Goal: Task Accomplishment & Management: Manage account settings

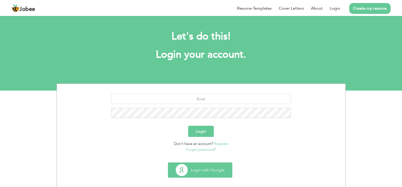
click at [206, 167] on button "Login with Google" at bounding box center [200, 170] width 64 height 15
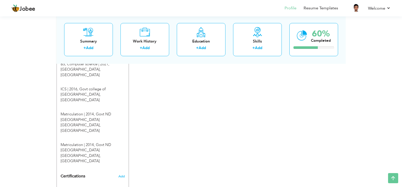
scroll to position [268, 0]
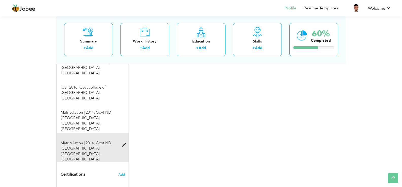
click at [125, 144] on span at bounding box center [125, 146] width 6 height 4
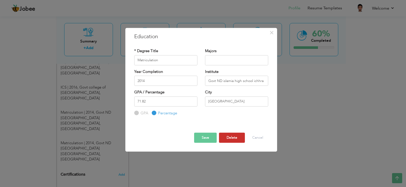
click at [231, 136] on button "Delete" at bounding box center [232, 138] width 26 height 10
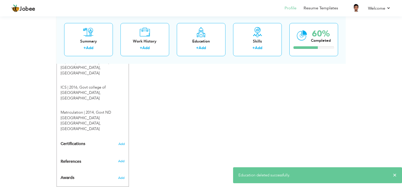
scroll to position [104, 0]
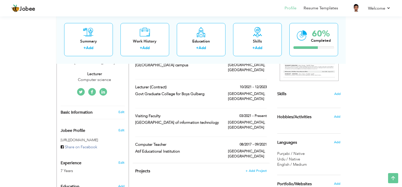
click at [103, 90] on icon at bounding box center [103, 92] width 4 height 4
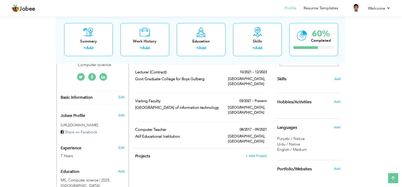
scroll to position [115, 0]
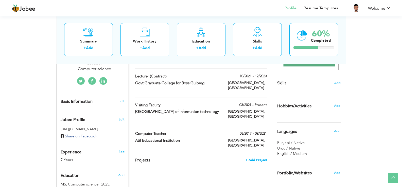
click at [261, 159] on span "+ Add Project" at bounding box center [256, 161] width 22 height 4
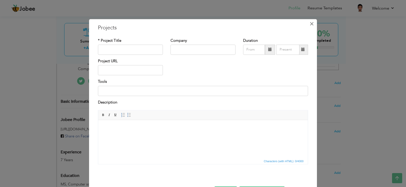
click at [309, 24] on span "×" at bounding box center [311, 23] width 4 height 9
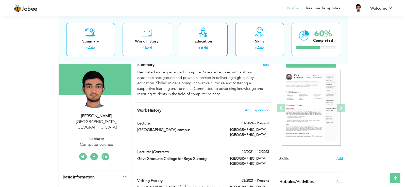
scroll to position [35, 0]
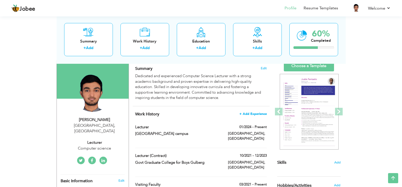
click at [252, 113] on span "+ Add Experience" at bounding box center [252, 114] width 27 height 4
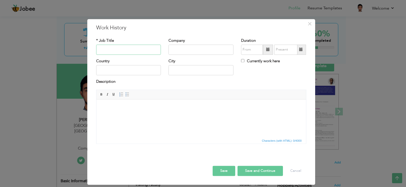
click at [143, 49] on input "text" at bounding box center [128, 50] width 65 height 10
type input "S"
type input "Supervised FYP"
click at [206, 49] on input "text" at bounding box center [200, 50] width 65 height 10
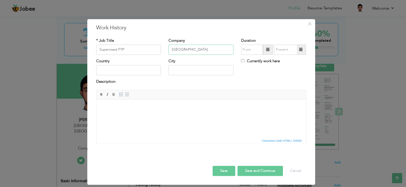
scroll to position [0, 1]
type input "[GEOGRAPHIC_DATA]"
click at [242, 62] on input "Currently work here" at bounding box center [242, 60] width 3 height 3
checkbox input "true"
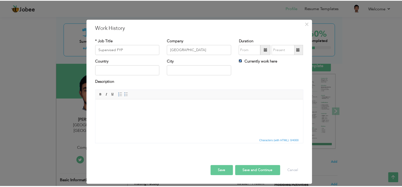
scroll to position [0, 0]
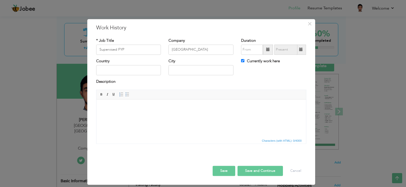
click at [266, 51] on span at bounding box center [268, 50] width 10 height 10
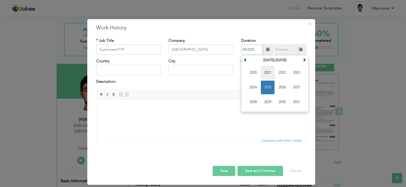
click at [272, 70] on span "2021" at bounding box center [268, 73] width 14 height 14
click at [303, 61] on span at bounding box center [304, 60] width 4 height 4
click at [254, 75] on span "Jan" at bounding box center [253, 73] width 14 height 14
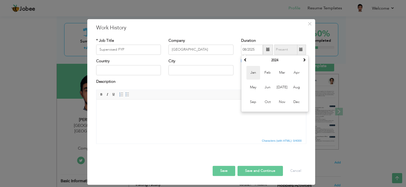
type input "01/2024"
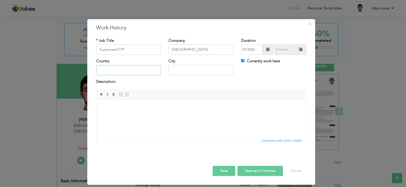
click at [128, 70] on input "text" at bounding box center [128, 70] width 65 height 10
type input "[GEOGRAPHIC_DATA]"
click at [135, 52] on input "Supervised FYP" at bounding box center [128, 50] width 65 height 10
type input "Supervised FYP"
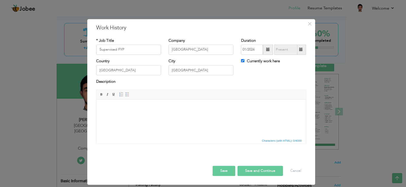
click at [225, 170] on button "Save" at bounding box center [224, 171] width 23 height 10
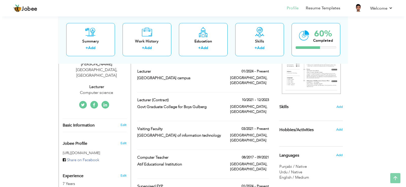
scroll to position [93, 0]
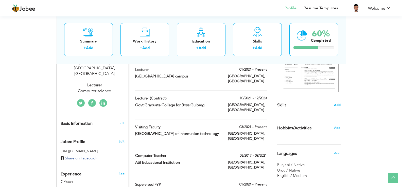
click at [337, 106] on span "Add" at bounding box center [337, 105] width 7 height 5
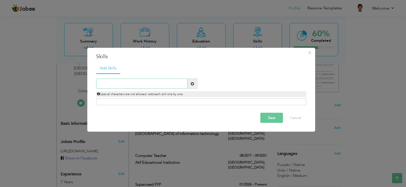
click at [166, 84] on input "text" at bounding box center [141, 84] width 91 height 10
click at [147, 86] on input "text" at bounding box center [141, 84] width 91 height 10
paste input "Programming & Tools: Python, java, C#, C++, SQL, M"
type input "Programming & Tools: Python, java, C#, C++, SQL, M"
click at [194, 86] on span at bounding box center [192, 84] width 10 height 10
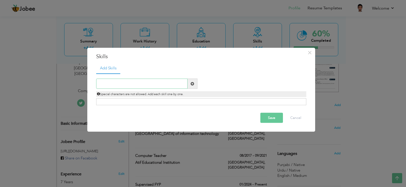
click at [161, 82] on input "text" at bounding box center [141, 84] width 91 height 10
paste input "Programming & Tools: Python, java, C#, C++, SQL, M"
type input "Programming & Tools: Python, java, C#, C++, SQL, M"
click at [172, 83] on input "text" at bounding box center [141, 84] width 91 height 10
paste input "✓ Excellent communication and self-correspondence"
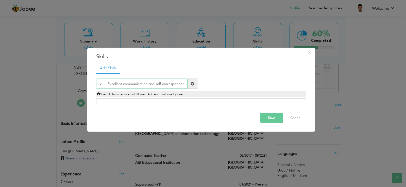
scroll to position [0, 3]
type input "✓ Excellent communication and self-correspondence"
click at [197, 83] on span at bounding box center [192, 84] width 10 height 10
click at [172, 83] on input "text" at bounding box center [141, 84] width 91 height 10
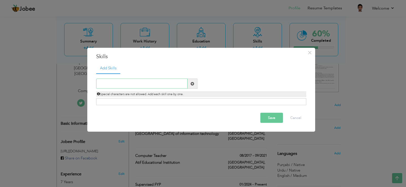
paste input "✓ Excellent communication and self-correspondence"
type input "Excellent communication and self-correspondence"
click at [190, 84] on span at bounding box center [192, 84] width 4 height 4
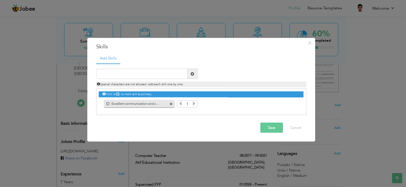
click at [194, 104] on icon at bounding box center [194, 103] width 5 height 5
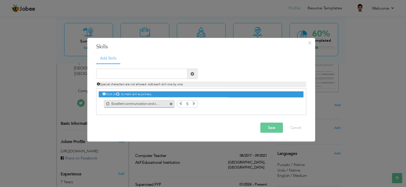
click at [179, 103] on icon at bounding box center [180, 103] width 5 height 5
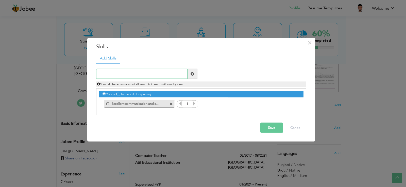
click at [141, 73] on input "text" at bounding box center [141, 74] width 91 height 10
paste input "✓ Good analytical & Interpersonal skills"
type input "Good analytical & Interpersonal skills"
click at [194, 71] on span at bounding box center [192, 74] width 10 height 10
click at [156, 77] on input "text" at bounding box center [141, 74] width 91 height 10
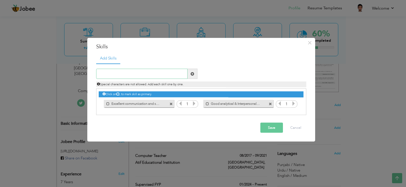
paste input "✓ Proactive and self-motivate; a confident decisio"
click at [107, 74] on input "✓ Proactive and self-motivate; a confident decisio" at bounding box center [141, 74] width 91 height 10
click at [144, 75] on input "Proactive and self-motivate; a confident decisio" at bounding box center [141, 74] width 91 height 10
type input "Proactive and self-motivatea confident decisio"
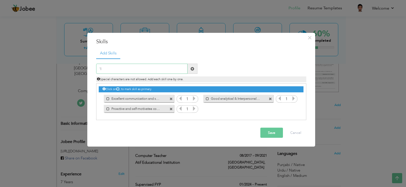
type input "'"
type input "l"
paste input "✓ Proactive and self-motivate; a confident decisio"
click at [107, 68] on input "✓ Proactive and self-motivate; a confident decisio" at bounding box center [141, 69] width 91 height 10
click at [178, 68] on input "Proactive and self-motivate; a confident decisio" at bounding box center [141, 69] width 91 height 10
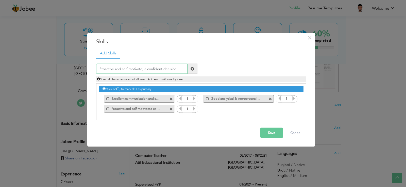
type input "Proactive and self-motivate; a confident decision"
click at [192, 70] on span at bounding box center [192, 69] width 4 height 4
click at [162, 69] on input "text" at bounding box center [141, 69] width 91 height 10
paste input "✓ Proactive and self-motivate; a confident decisio"
click at [106, 68] on input "✓ Proactive and self-motivate; a confident decisio" at bounding box center [141, 69] width 91 height 10
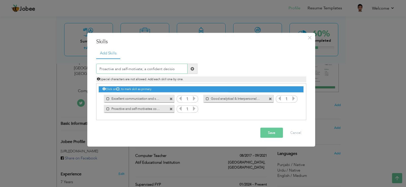
click at [142, 69] on input "Proactive and self-motivate; a confident decisio" at bounding box center [141, 69] width 91 height 10
click at [176, 71] on input "Proactive and self-motivate a confident decisio" at bounding box center [141, 69] width 91 height 10
type input "Proactive and self-motivate a confident decision"
click at [190, 71] on span at bounding box center [192, 69] width 10 height 10
click at [150, 72] on input "text" at bounding box center [141, 69] width 91 height 10
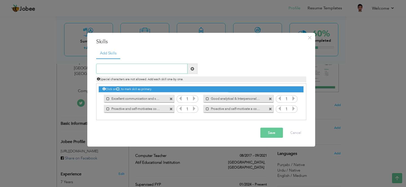
paste input "✓ Positive attitude, hardworking and organized"
click at [107, 68] on input "✓ Positive attitude, hardworking and organized" at bounding box center [141, 69] width 91 height 10
type input "Positive attitude, hardworking and organized"
click at [194, 71] on span at bounding box center [192, 69] width 10 height 10
drag, startPoint x: 194, startPoint y: 71, endPoint x: 167, endPoint y: 67, distance: 27.4
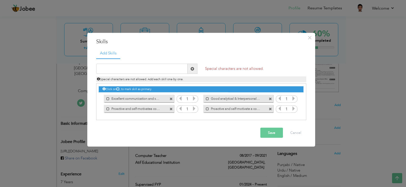
click at [167, 67] on div at bounding box center [146, 69] width 101 height 10
click at [167, 67] on input "text" at bounding box center [141, 69] width 91 height 10
paste input "✓ Positive attitude, hardworking and organized"
click at [108, 68] on input "✓ Positive attitude, hardworking and organized" at bounding box center [141, 69] width 91 height 10
click at [125, 68] on input "Positive attitude, hardworking and organized" at bounding box center [141, 69] width 91 height 10
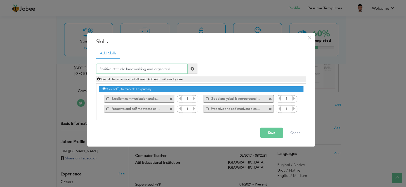
type input "Positive attitude hardworking and organized"
click at [193, 66] on span at bounding box center [192, 69] width 10 height 10
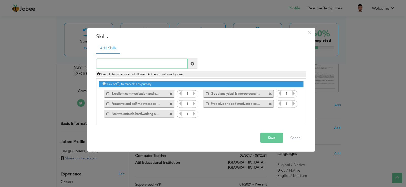
click at [152, 66] on input "text" at bounding box center [141, 64] width 91 height 10
paste input "✓ Ability to perform under pressure and independen"
click at [104, 64] on input "✓ Ability to perform under pressure and independen" at bounding box center [141, 64] width 91 height 10
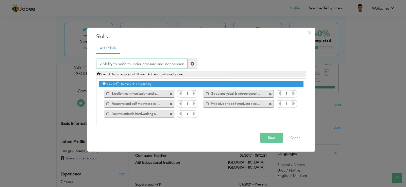
scroll to position [0, 0]
click at [179, 65] on input "Ability to perform under pressure and independen" at bounding box center [141, 64] width 91 height 10
type input "Ability to perform under pressure and independent"
click at [193, 66] on span at bounding box center [192, 64] width 10 height 10
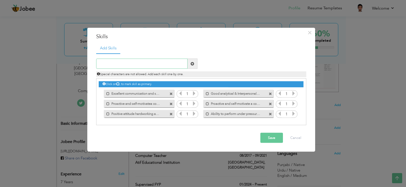
click at [157, 64] on input "text" at bounding box center [141, 64] width 91 height 10
paste input "✓ Seeking continual improvement in any other best"
click at [107, 64] on input "✓ Seeking continual improvement in any other best" at bounding box center [141, 64] width 91 height 10
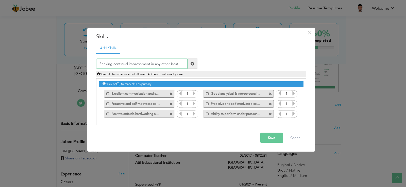
click at [179, 62] on input "Seeking continual improvement in any other best" at bounding box center [141, 64] width 91 height 10
type input "S"
click at [148, 64] on input "text" at bounding box center [141, 64] width 91 height 10
paste input "✓ Seeking continual improvement in any other best"
click at [183, 65] on input "Seeking continual improvement in any other best" at bounding box center [141, 64] width 91 height 10
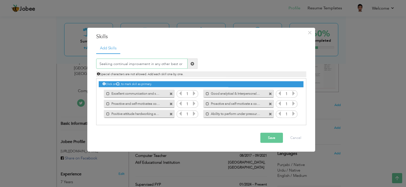
type input "Seeking continual improvement in any other best or"
click at [191, 65] on span at bounding box center [192, 64] width 4 height 4
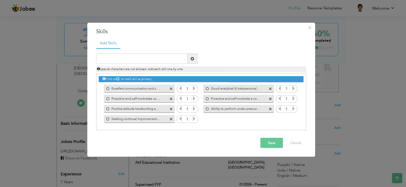
click at [276, 143] on button "Save" at bounding box center [271, 143] width 23 height 10
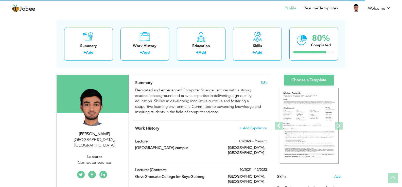
scroll to position [12, 0]
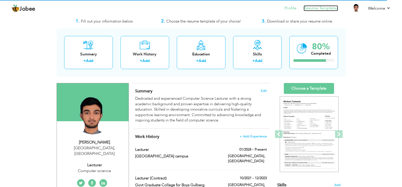
click at [324, 9] on link "Resume Templates" at bounding box center [321, 8] width 34 height 6
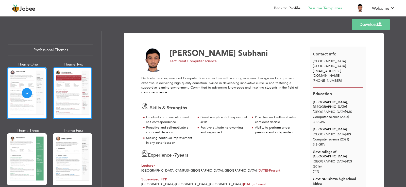
click at [75, 107] on div at bounding box center [73, 93] width 40 height 52
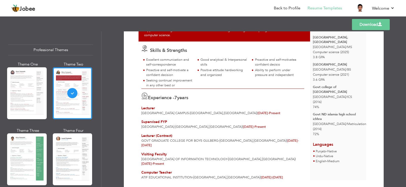
scroll to position [74, 0]
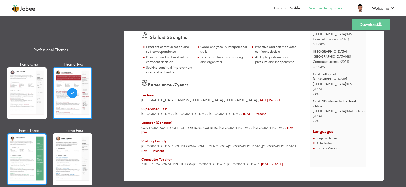
click at [23, 147] on div at bounding box center [27, 160] width 40 height 52
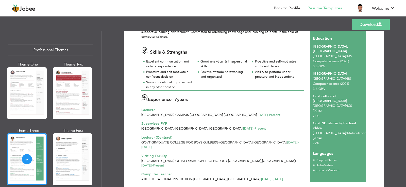
scroll to position [71, 0]
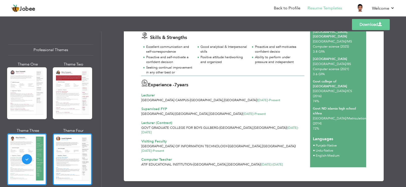
click at [73, 157] on div at bounding box center [73, 160] width 40 height 52
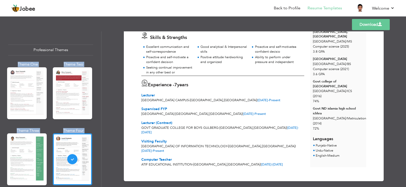
drag, startPoint x: 98, startPoint y: 50, endPoint x: 108, endPoint y: 74, distance: 25.5
click at [108, 74] on div "Professional Themes Theme One Theme Two Theme Three Theme Four" at bounding box center [203, 109] width 406 height 156
click at [106, 58] on div "Download Muhammad Aleem Subhani Lecturer at Computer science 7 years" at bounding box center [253, 109] width 304 height 156
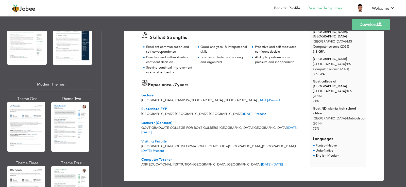
scroll to position [190, 0]
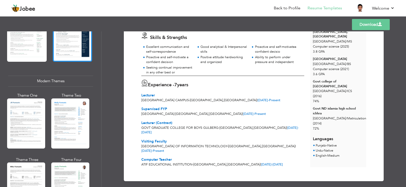
click at [73, 53] on div at bounding box center [73, 36] width 40 height 52
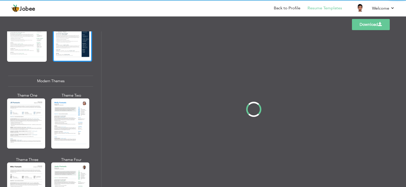
scroll to position [0, 0]
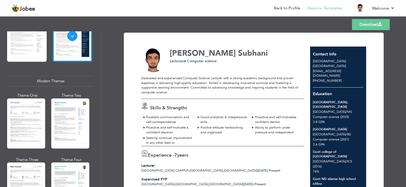
click at [197, 62] on span "at Computer science" at bounding box center [199, 61] width 33 height 5
drag, startPoint x: 404, startPoint y: 86, endPoint x: 404, endPoint y: 102, distance: 16.0
click at [404, 102] on div "Download Muhammad Aleem Subhani Lecturer at Computer science 7 years" at bounding box center [253, 109] width 304 height 156
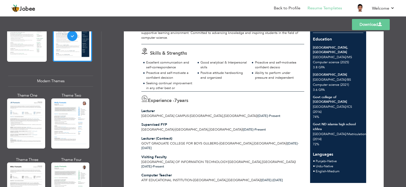
scroll to position [71, 0]
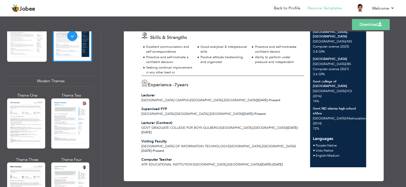
click at [188, 89] on label "7 years" at bounding box center [181, 85] width 14 height 7
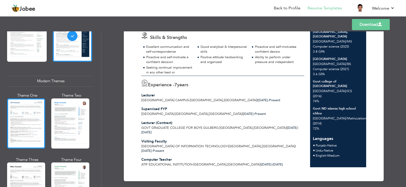
click at [25, 119] on div at bounding box center [26, 124] width 38 height 50
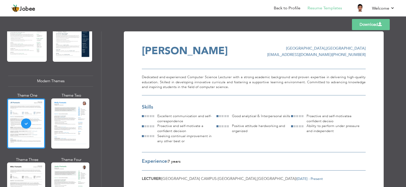
scroll to position [0, 0]
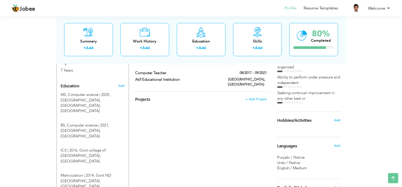
scroll to position [209, 0]
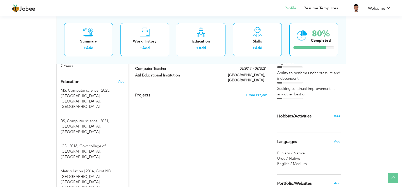
click at [338, 117] on span "Add" at bounding box center [337, 116] width 7 height 5
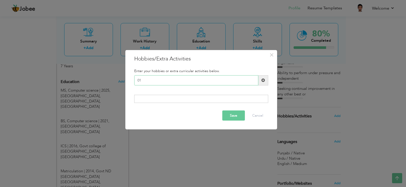
type input "0"
type input "P"
type input "G"
type input "Cricket"
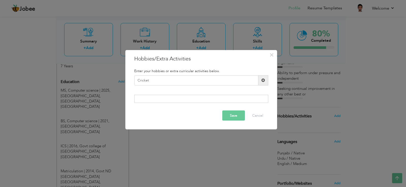
click at [265, 81] on span at bounding box center [263, 80] width 10 height 10
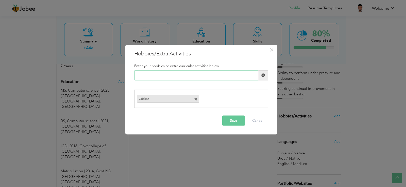
click at [181, 74] on input "text" at bounding box center [196, 75] width 124 height 10
type input "Reading"
click at [261, 77] on span at bounding box center [263, 76] width 4 height 4
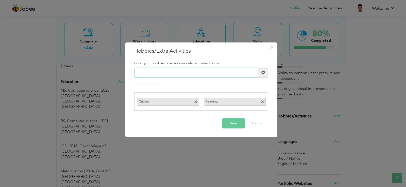
click at [184, 76] on input "text" at bounding box center [196, 73] width 124 height 10
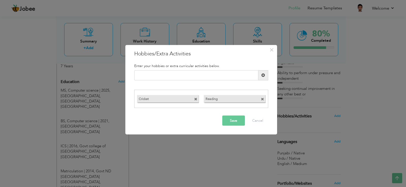
click at [239, 120] on button "Save" at bounding box center [233, 121] width 23 height 10
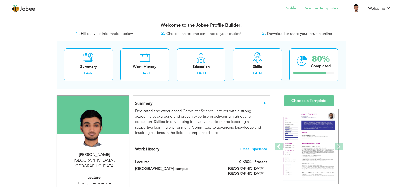
scroll to position [164, 0]
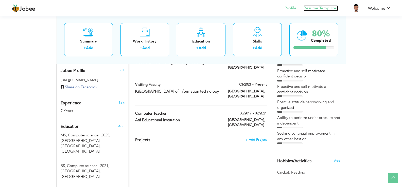
click at [316, 10] on link "Resume Templates" at bounding box center [321, 8] width 34 height 6
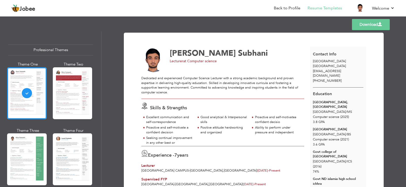
scroll to position [84, 0]
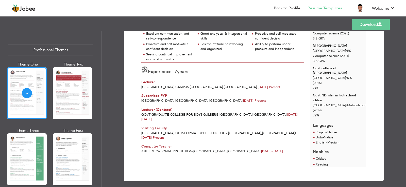
click at [267, 135] on span "[GEOGRAPHIC_DATA]" at bounding box center [278, 133] width 33 height 5
click at [153, 136] on span "[DATE] -" at bounding box center [146, 138] width 11 height 5
click at [288, 6] on link "Back to Profile" at bounding box center [287, 8] width 27 height 6
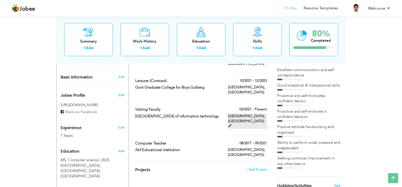
click at [232, 124] on span at bounding box center [230, 126] width 4 height 4
type input "Visiting Faculty"
type input "[GEOGRAPHIC_DATA] of information technology"
type input "03/2021"
type input "[GEOGRAPHIC_DATA]"
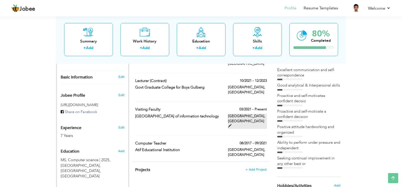
type input "[GEOGRAPHIC_DATA]"
checkbox input "true"
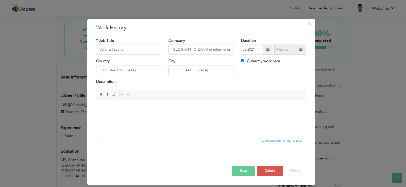
click at [271, 50] on span at bounding box center [268, 50] width 10 height 10
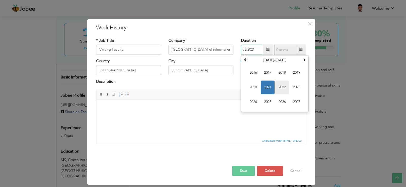
click at [279, 85] on span "2022" at bounding box center [282, 88] width 14 height 14
click at [245, 170] on button "Save" at bounding box center [243, 171] width 23 height 10
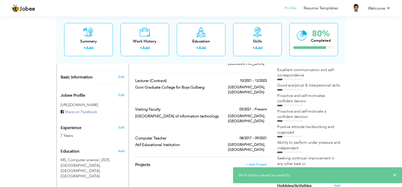
scroll to position [248, 0]
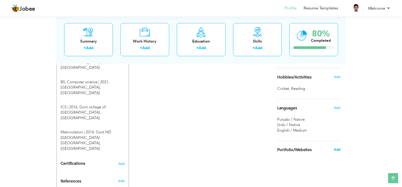
click at [335, 151] on span "Add" at bounding box center [337, 150] width 7 height 5
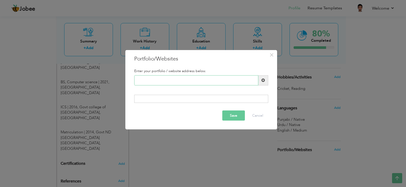
click at [179, 80] on input "text" at bounding box center [196, 80] width 124 height 10
paste input "✓ Seeking continual improvement in any other best organization"
type input "✓"
click at [258, 114] on button "Cancel" at bounding box center [257, 116] width 21 height 10
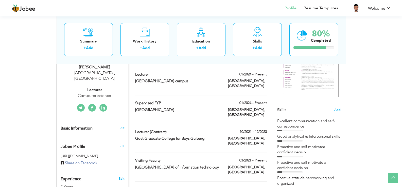
scroll to position [90, 0]
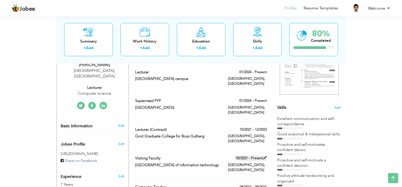
click at [264, 156] on span at bounding box center [265, 158] width 4 height 4
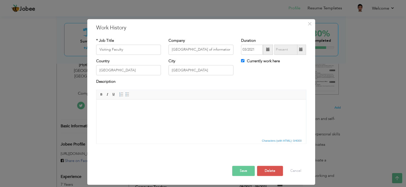
click at [265, 51] on span at bounding box center [268, 50] width 10 height 10
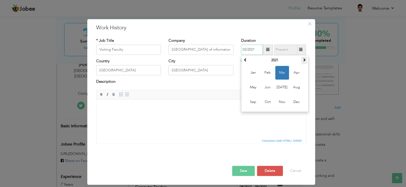
click at [304, 59] on span at bounding box center [304, 60] width 4 height 4
click at [283, 74] on span "Mar" at bounding box center [282, 73] width 14 height 14
type input "03/2022"
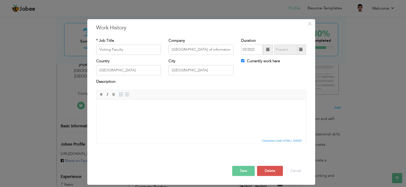
click at [248, 169] on button "Save" at bounding box center [243, 171] width 23 height 10
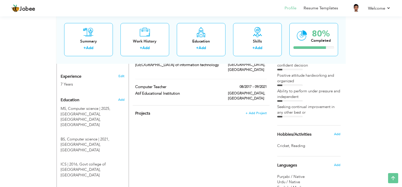
scroll to position [191, 0]
click at [259, 111] on span "+ Add Project" at bounding box center [256, 113] width 22 height 4
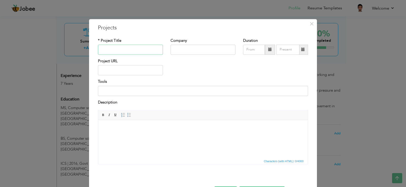
click at [112, 48] on input "text" at bounding box center [130, 50] width 65 height 10
click at [193, 53] on input "text" at bounding box center [202, 50] width 65 height 10
type input "08/2025"
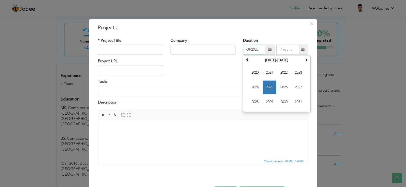
click at [259, 50] on input "08/2025" at bounding box center [254, 50] width 22 height 10
click at [174, 73] on div "Project URL" at bounding box center [203, 69] width 218 height 21
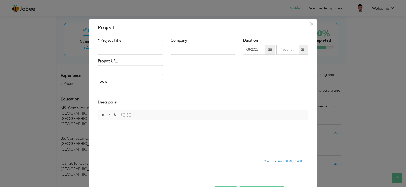
click at [181, 95] on input at bounding box center [203, 91] width 210 height 10
click at [309, 26] on span "×" at bounding box center [311, 23] width 4 height 9
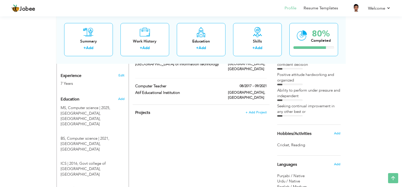
click at [185, 113] on div "CV Import Profile Strength 0% Select an Item from right menu Work History * Job…" at bounding box center [201, 67] width 145 height 326
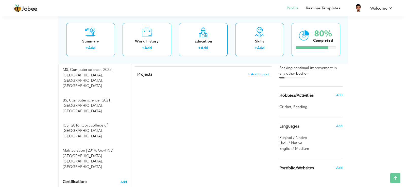
scroll to position [248, 0]
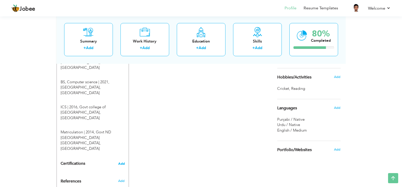
click at [122, 162] on span "Add" at bounding box center [121, 164] width 7 height 4
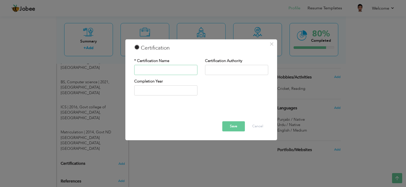
click at [168, 70] on input "text" at bounding box center [165, 70] width 63 height 10
click at [166, 67] on input "text" at bounding box center [165, 70] width 63 height 10
paste input "Requirements Specifications: Goals and Conflict Analysis"
type input "Requirements Specifications: Goals and Conflict Analysis"
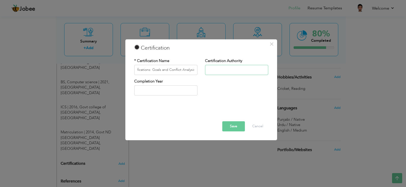
click at [233, 72] on input "text" at bounding box center [236, 70] width 63 height 10
paste input "[GEOGRAPHIC_DATA][US_STATE]"
type input "[GEOGRAPHIC_DATA][US_STATE]"
click at [179, 86] on input "2025" at bounding box center [165, 91] width 63 height 10
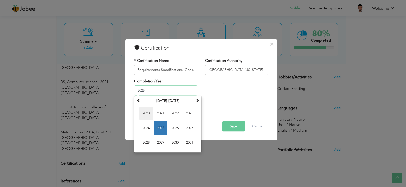
click at [143, 110] on span "2020" at bounding box center [146, 114] width 14 height 14
type input "2020"
click at [164, 89] on input "2020" at bounding box center [165, 91] width 63 height 10
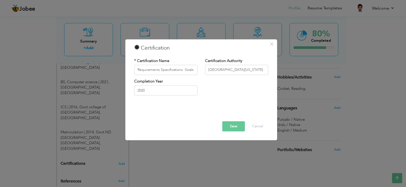
click at [237, 125] on button "Save" at bounding box center [233, 126] width 23 height 10
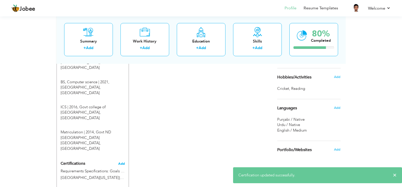
click at [121, 162] on span "Add" at bounding box center [121, 164] width 7 height 4
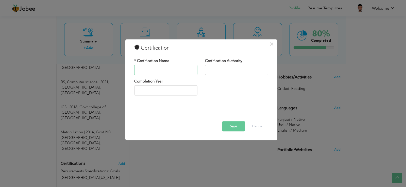
click at [182, 69] on input "text" at bounding box center [165, 70] width 63 height 10
paste input "Software Processes and Agile Practices"
type input "Software Processes and Agile Practices"
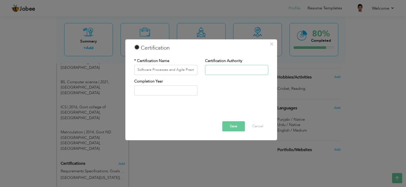
click at [228, 66] on input "text" at bounding box center [236, 70] width 63 height 10
paste input "[GEOGRAPHIC_DATA]"
type input "[GEOGRAPHIC_DATA]"
click at [176, 90] on input "text" at bounding box center [165, 91] width 63 height 10
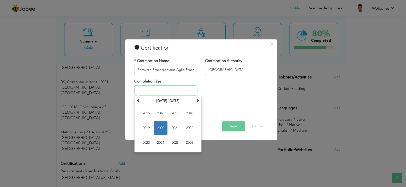
click at [165, 126] on span "2020" at bounding box center [161, 129] width 14 height 14
type input "2020"
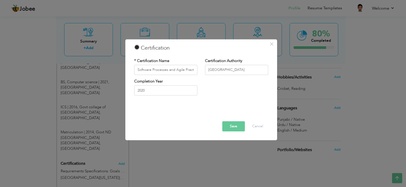
click at [230, 129] on button "Save" at bounding box center [233, 126] width 23 height 10
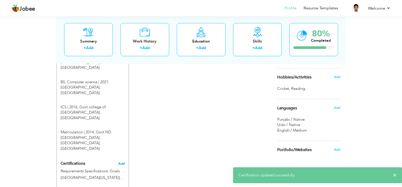
click at [120, 162] on span "Add" at bounding box center [121, 164] width 7 height 4
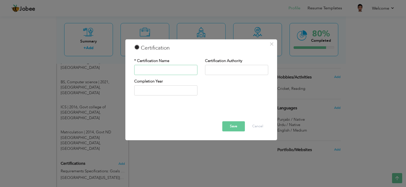
click at [149, 69] on input "text" at bounding box center [165, 70] width 63 height 10
paste input "Information Security: Context and Introduction"
type input "Information Security: Context and Introduction"
click at [215, 71] on input "text" at bounding box center [236, 70] width 63 height 10
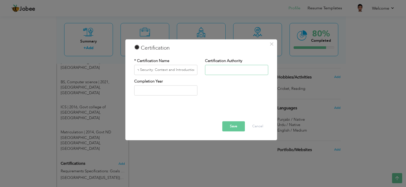
scroll to position [0, 0]
paste input "[GEOGRAPHIC_DATA] and [GEOGRAPHIC_DATA][PERSON_NAME], [GEOGRAPHIC_DATA]"
type input "[GEOGRAPHIC_DATA] and [GEOGRAPHIC_DATA][PERSON_NAME], [GEOGRAPHIC_DATA]"
click at [172, 94] on input "text" at bounding box center [165, 91] width 63 height 10
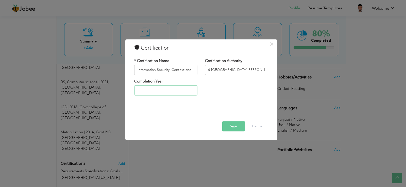
scroll to position [0, 0]
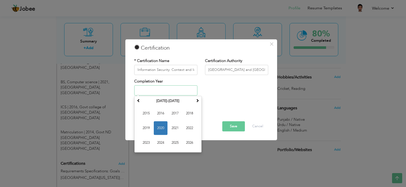
click at [162, 130] on span "2020" at bounding box center [161, 129] width 14 height 14
type input "2020"
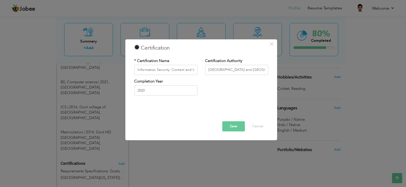
click at [232, 126] on button "Save" at bounding box center [233, 126] width 23 height 10
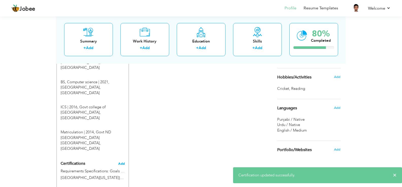
click at [120, 162] on span "Add" at bounding box center [121, 164] width 7 height 4
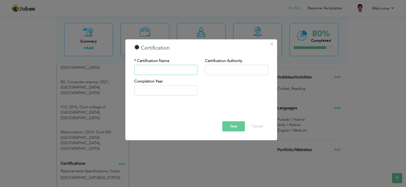
click at [146, 71] on input "text" at bounding box center [165, 70] width 63 height 10
paste input "Cybersecurity and the Internet of Things"
type input "Cybersecurity and the Internet of Things"
click at [214, 74] on input "text" at bounding box center [236, 70] width 63 height 10
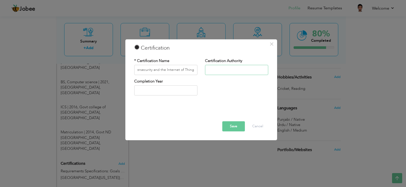
scroll to position [0, 0]
click at [215, 69] on input "text" at bounding box center [236, 70] width 63 height 10
paste input "University System of [US_STATE]"
type input "University System of [US_STATE]"
click at [175, 88] on input "text" at bounding box center [165, 91] width 63 height 10
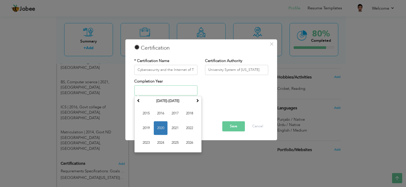
click at [161, 124] on span "2020" at bounding box center [161, 129] width 14 height 14
type input "2020"
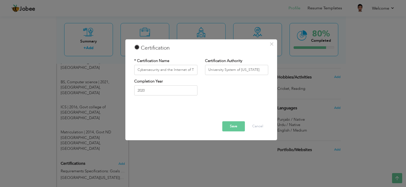
click at [225, 126] on button "Save" at bounding box center [233, 126] width 23 height 10
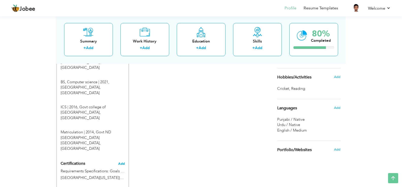
click at [121, 162] on span "Add" at bounding box center [121, 164] width 7 height 4
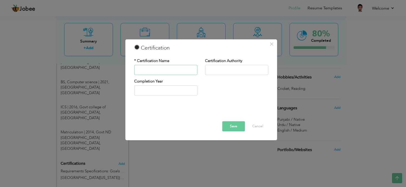
click at [151, 72] on input "text" at bounding box center [165, 70] width 63 height 10
paste input "AWS Fundamentals: Going Cloud-Native"
type input "AWS Fundamentals: Going Cloud-Native"
click at [213, 70] on input "text" at bounding box center [236, 70] width 63 height 10
paste input "Amazon Web Services"
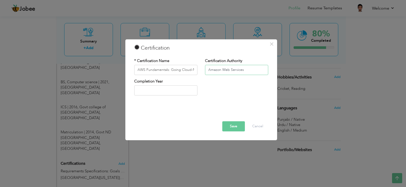
type input "Amazon Web Services"
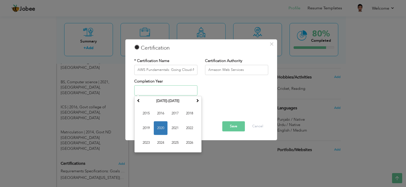
click at [153, 92] on input "text" at bounding box center [165, 91] width 63 height 10
click at [163, 126] on span "2020" at bounding box center [161, 129] width 14 height 14
type input "2020"
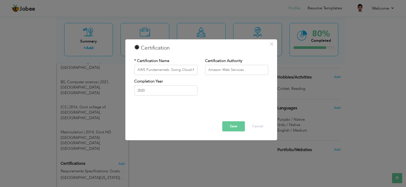
click at [233, 127] on button "Save" at bounding box center [233, 126] width 23 height 10
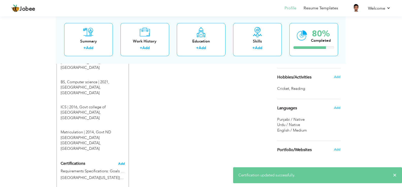
click at [124, 162] on span "Add" at bounding box center [121, 164] width 7 height 4
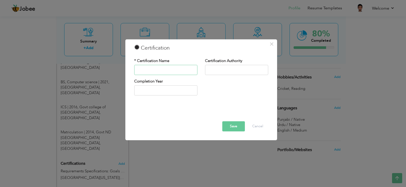
paste input "FREELANCING"
type input "FREELANCING"
click at [215, 72] on input "text" at bounding box center [236, 70] width 63 height 10
paste input "DigiSkills, Ministry of information technology & telecom, Govt of [GEOGRAPHIC_D…"
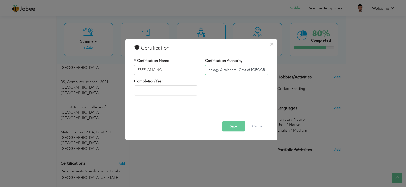
type input "DigiSkills, Ministry of information technology & telecom, Govt of [GEOGRAPHIC_D…"
click at [167, 89] on input "text" at bounding box center [165, 91] width 63 height 10
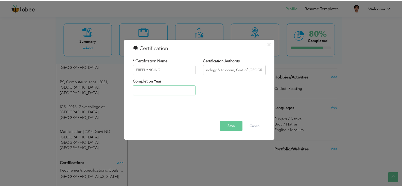
scroll to position [0, 0]
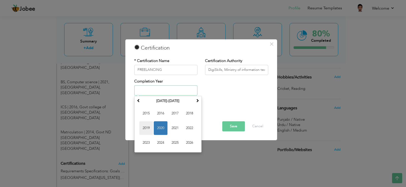
click at [148, 127] on span "2019" at bounding box center [146, 129] width 14 height 14
type input "2019"
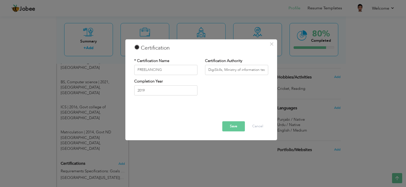
click at [230, 124] on button "Save" at bounding box center [233, 126] width 23 height 10
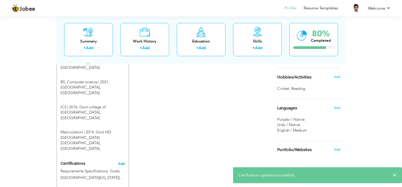
click at [119, 162] on span "Add" at bounding box center [121, 164] width 7 height 4
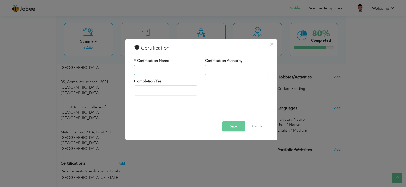
paste input "WORDPRESS"
type input "WORDPRESS"
click at [216, 70] on input "text" at bounding box center [236, 70] width 63 height 10
type input "DigiSkills, Ministry of information technology & telecom, Govt of [GEOGRAPHIC_D…"
click at [174, 89] on input "text" at bounding box center [165, 91] width 63 height 10
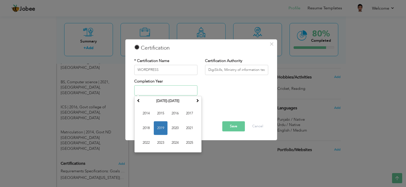
click at [162, 125] on span "2019" at bounding box center [161, 129] width 14 height 14
type input "2019"
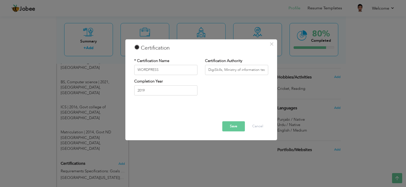
click at [231, 129] on button "Save" at bounding box center [233, 126] width 23 height 10
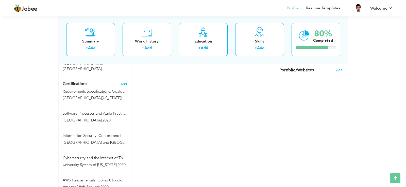
scroll to position [396, 0]
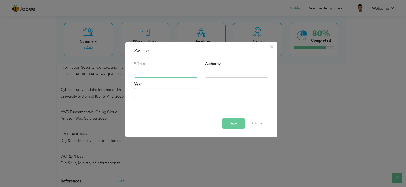
click at [156, 74] on input "text" at bounding box center [165, 73] width 63 height 10
paste input "Awarded scholarship during MS studies at UET Lahore"
type input "A"
type input "S"
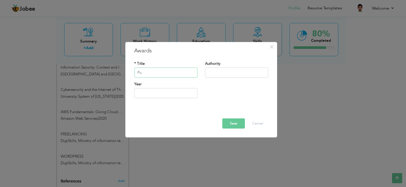
type input "P"
type input "Undergraduate Merit Based Scholarship"
click at [229, 74] on input "text" at bounding box center [236, 73] width 63 height 10
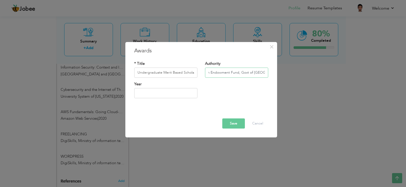
type input "Punjab Education Endowment Fund, Govt of [GEOGRAPHIC_DATA]"
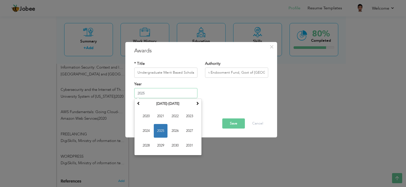
click at [162, 92] on input "2025" at bounding box center [165, 93] width 63 height 10
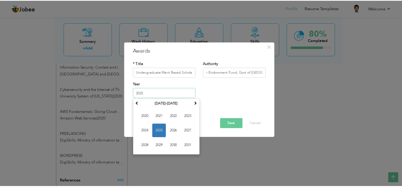
scroll to position [0, 0]
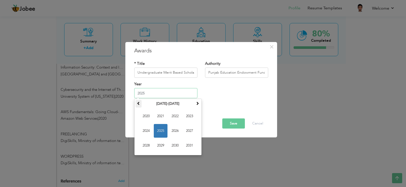
click at [141, 104] on th at bounding box center [138, 104] width 6 height 8
click at [179, 129] on span "2016" at bounding box center [175, 131] width 14 height 14
type input "2016"
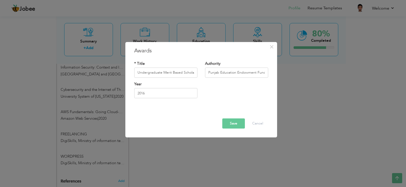
click at [235, 126] on button "Save" at bounding box center [233, 124] width 23 height 10
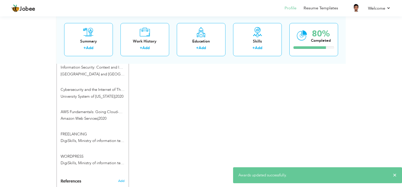
scroll to position [417, 0]
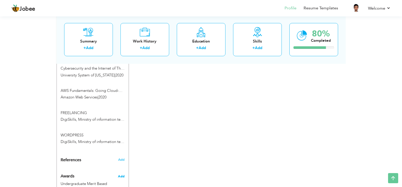
click at [122, 174] on span "Add" at bounding box center [121, 176] width 7 height 5
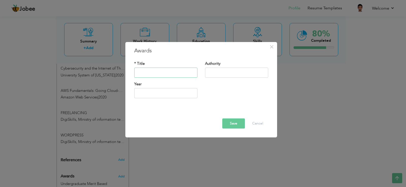
click at [159, 75] on input "text" at bounding box center [165, 73] width 63 height 10
type input "M"
type input "S"
type input "M"
type input "N"
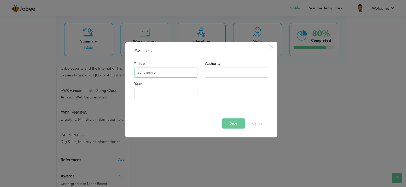
type input "Scholarship"
click at [226, 74] on input "text" at bounding box center [236, 73] width 63 height 10
type input "W"
click at [226, 74] on input "Qarshi Fou" at bounding box center [236, 73] width 63 height 10
type input "Qarshi Foundation [GEOGRAPHIC_DATA], [GEOGRAPHIC_DATA]"
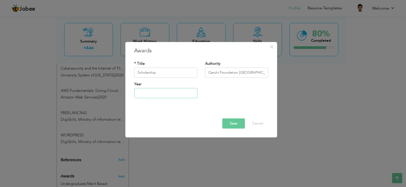
click at [182, 96] on input "text" at bounding box center [165, 93] width 63 height 10
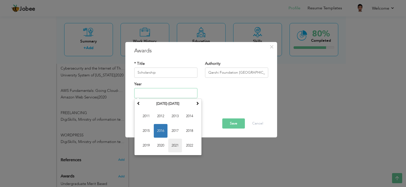
click at [174, 148] on span "2021" at bounding box center [175, 146] width 14 height 14
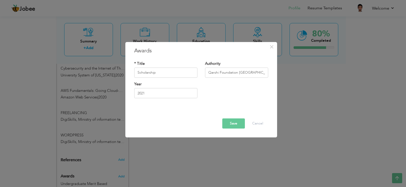
click at [233, 124] on button "Save" at bounding box center [233, 124] width 23 height 10
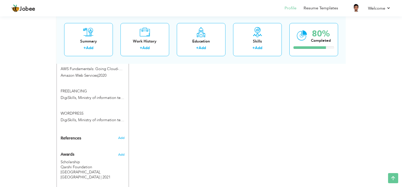
scroll to position [441, 0]
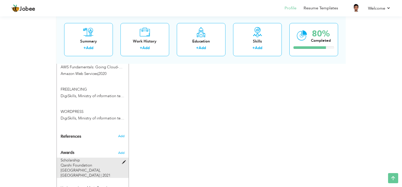
click at [125, 161] on span at bounding box center [125, 163] width 6 height 4
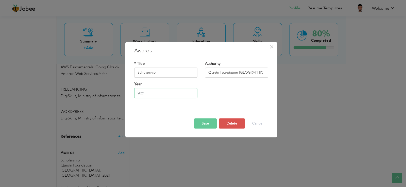
click at [170, 90] on input "2021" at bounding box center [165, 93] width 63 height 10
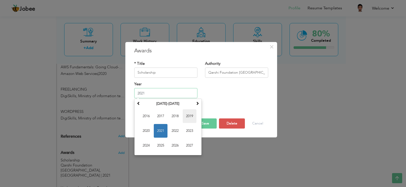
click at [191, 115] on span "2019" at bounding box center [190, 117] width 14 height 14
type input "2019"
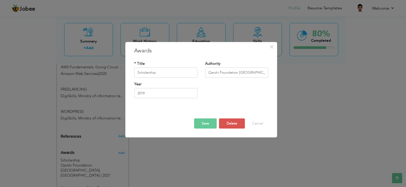
click at [204, 122] on button "Save" at bounding box center [205, 124] width 23 height 10
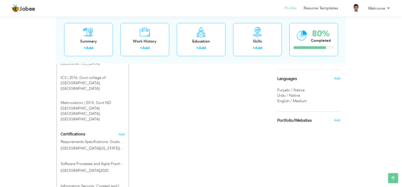
scroll to position [0, 0]
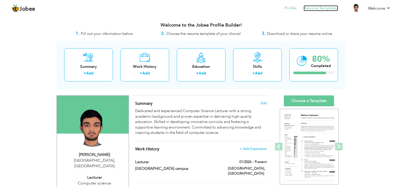
click at [308, 7] on link "Resume Templates" at bounding box center [321, 8] width 34 height 6
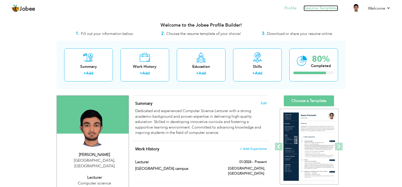
click at [324, 7] on link "Resume Templates" at bounding box center [321, 8] width 34 height 6
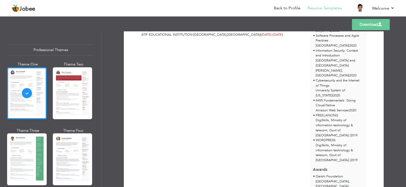
scroll to position [198, 0]
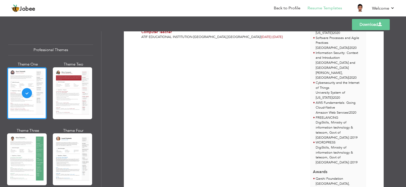
drag, startPoint x: 403, startPoint y: 139, endPoint x: 403, endPoint y: 126, distance: 12.4
click at [403, 126] on div "Download [PERSON_NAME] Lecturer at Computer science 7 years" at bounding box center [253, 109] width 304 height 156
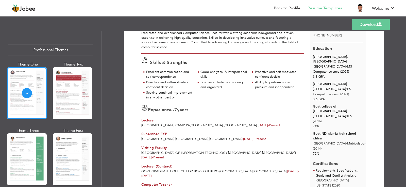
scroll to position [6, 0]
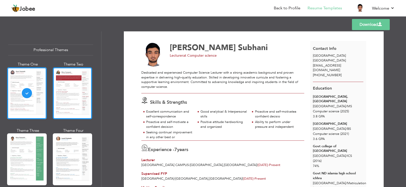
click at [85, 91] on div at bounding box center [73, 93] width 40 height 52
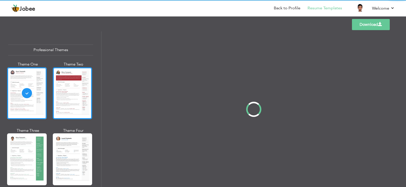
scroll to position [0, 0]
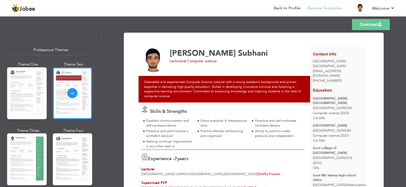
click at [85, 91] on div at bounding box center [73, 93] width 40 height 52
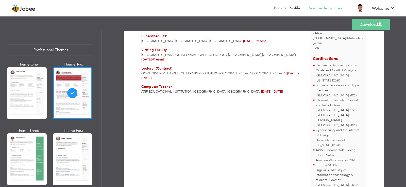
scroll to position [143, 0]
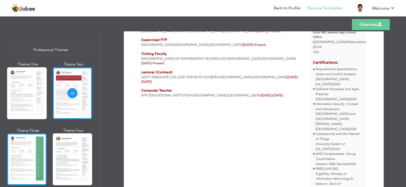
click at [41, 140] on div at bounding box center [27, 160] width 40 height 52
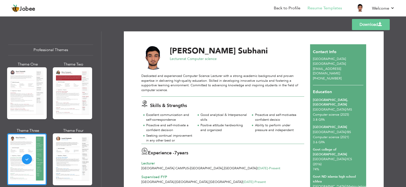
scroll to position [0, 0]
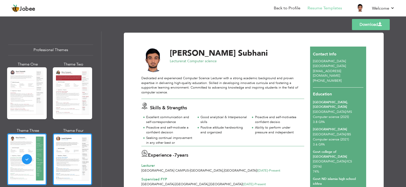
click at [66, 149] on div at bounding box center [73, 160] width 40 height 52
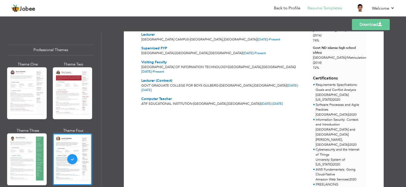
scroll to position [132, 0]
drag, startPoint x: 101, startPoint y: 50, endPoint x: 103, endPoint y: 62, distance: 11.5
click at [103, 62] on div "Download Muhammad Aleem Subhani Lecturer at Computer science 7 years" at bounding box center [253, 109] width 304 height 156
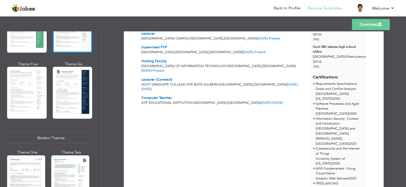
scroll to position [138, 0]
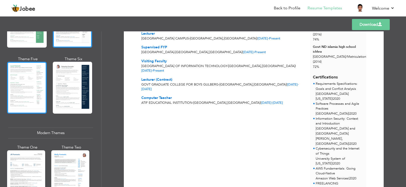
click at [26, 78] on div at bounding box center [27, 88] width 40 height 52
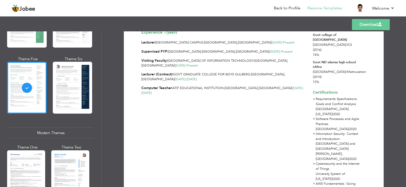
scroll to position [109, 0]
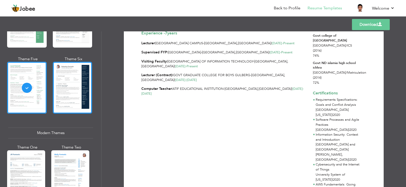
click at [73, 100] on div at bounding box center [73, 88] width 40 height 52
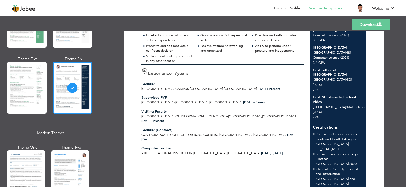
scroll to position [70, 0]
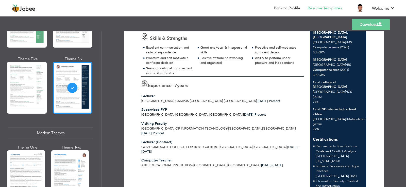
drag, startPoint x: 99, startPoint y: 72, endPoint x: 99, endPoint y: 82, distance: 9.6
click at [99, 82] on div "Professional Themes Theme One Theme Two Theme Three Theme Six" at bounding box center [50, 109] width 101 height 156
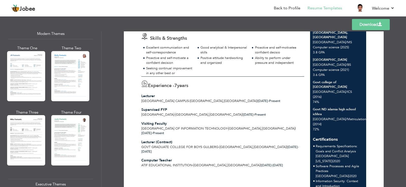
scroll to position [249, 0]
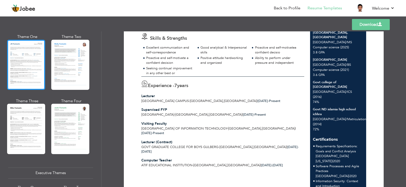
click at [28, 68] on div at bounding box center [26, 65] width 38 height 50
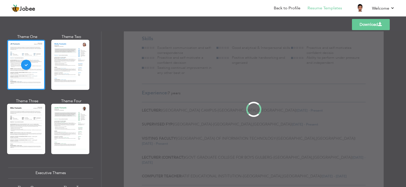
scroll to position [0, 0]
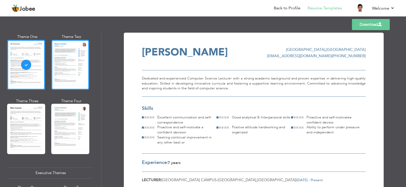
click at [77, 56] on div at bounding box center [70, 65] width 38 height 50
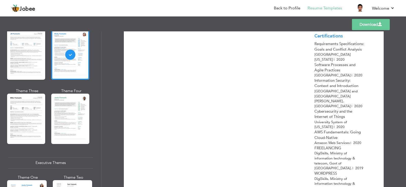
scroll to position [231, 0]
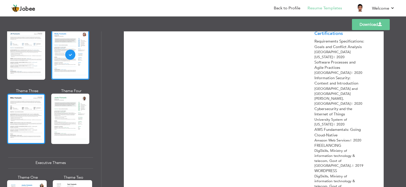
click at [36, 121] on div at bounding box center [26, 119] width 38 height 50
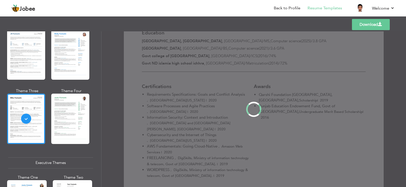
scroll to position [0, 0]
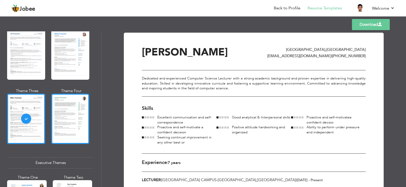
click at [76, 94] on div at bounding box center [70, 119] width 38 height 50
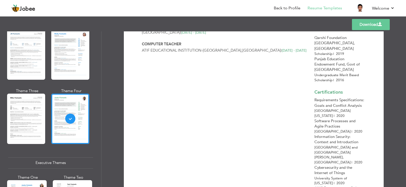
scroll to position [206, 0]
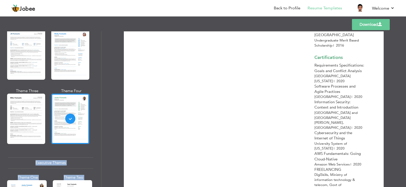
drag, startPoint x: 101, startPoint y: 87, endPoint x: 105, endPoint y: 109, distance: 22.9
click at [105, 109] on div "Professional Themes Theme One Theme Two Theme Three Theme Four" at bounding box center [203, 109] width 406 height 156
click at [105, 109] on div "Download Muhammad Aleem Subhani Lahore , Pakistan a3204327819@gmail.com | +9232…" at bounding box center [253, 109] width 304 height 156
drag, startPoint x: 99, startPoint y: 91, endPoint x: 103, endPoint y: 110, distance: 19.6
click at [103, 110] on div "Professional Themes Theme One Theme Two Theme Three Theme Four" at bounding box center [203, 109] width 406 height 156
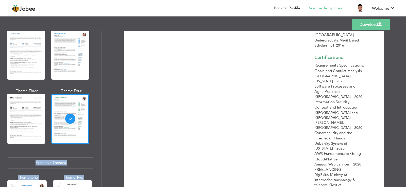
click at [107, 103] on div "Download Muhammad Aleem Subhani Lahore , Pakistan a3204327819@gmail.com | +9232…" at bounding box center [253, 109] width 304 height 156
drag, startPoint x: 99, startPoint y: 90, endPoint x: 99, endPoint y: 100, distance: 10.1
click at [99, 100] on div "Professional Themes Theme One Theme Two Theme Three Theme Six" at bounding box center [50, 109] width 101 height 156
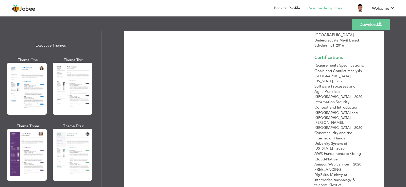
scroll to position [392, 0]
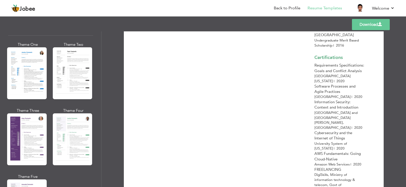
click at [3, 71] on div "Professional Themes Theme One Theme Two Theme Three Theme Six" at bounding box center [50, 109] width 101 height 156
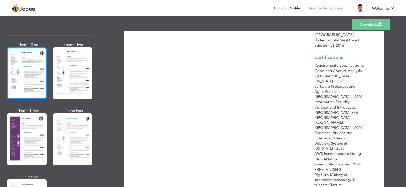
click at [18, 76] on div at bounding box center [27, 73] width 40 height 52
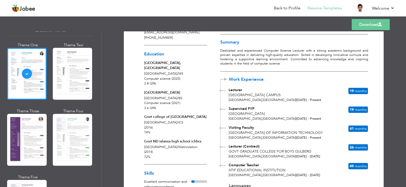
scroll to position [59, 0]
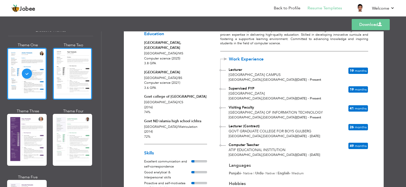
click at [78, 69] on div at bounding box center [73, 74] width 40 height 52
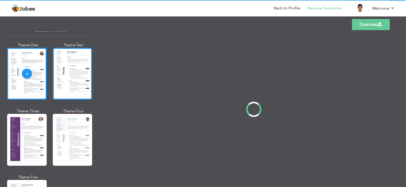
scroll to position [0, 0]
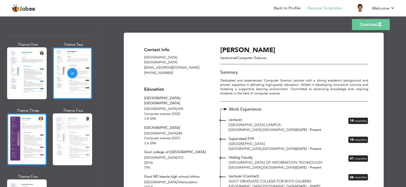
click at [16, 133] on div at bounding box center [27, 140] width 40 height 52
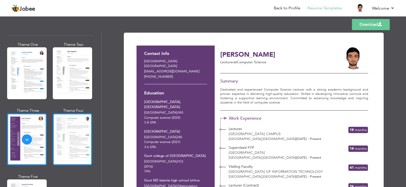
click at [78, 133] on div at bounding box center [73, 140] width 40 height 52
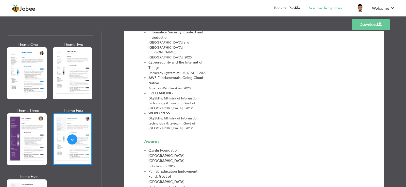
scroll to position [322, 0]
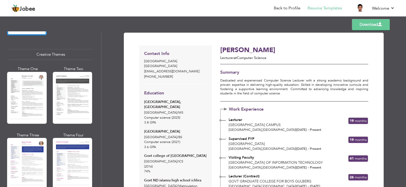
scroll to position [621, 0]
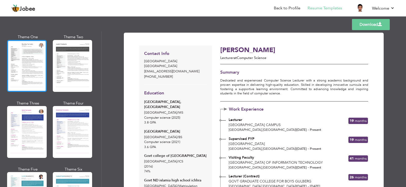
click at [14, 59] on div at bounding box center [27, 66] width 40 height 52
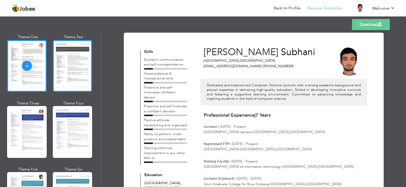
click at [64, 58] on div at bounding box center [73, 66] width 40 height 52
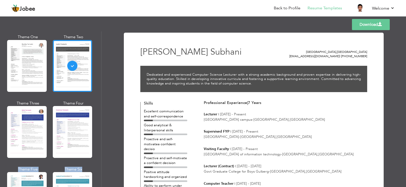
drag, startPoint x: 99, startPoint y: 148, endPoint x: 100, endPoint y: 159, distance: 11.2
click at [100, 159] on div "Professional Themes Theme One Theme Two Theme Three Theme Six" at bounding box center [50, 109] width 101 height 156
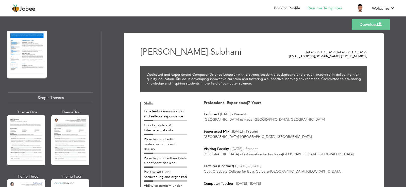
scroll to position [834, 0]
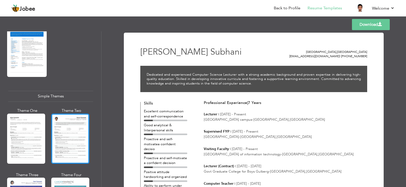
click at [72, 126] on div at bounding box center [70, 139] width 38 height 50
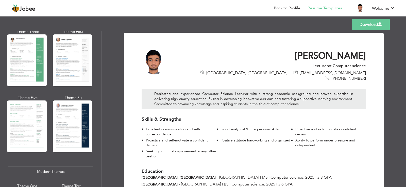
scroll to position [0, 0]
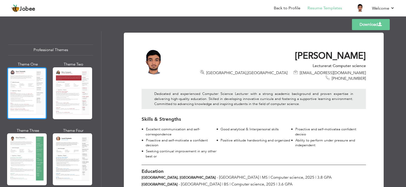
click at [23, 86] on div at bounding box center [27, 93] width 40 height 52
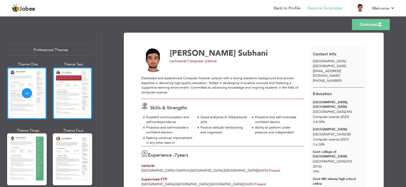
click at [65, 89] on div at bounding box center [73, 93] width 40 height 52
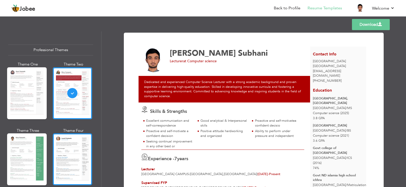
click at [66, 144] on div at bounding box center [73, 160] width 40 height 52
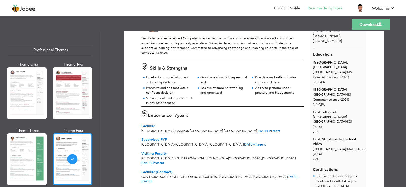
scroll to position [33, 0]
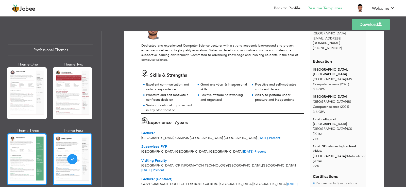
click at [30, 151] on div at bounding box center [27, 160] width 40 height 52
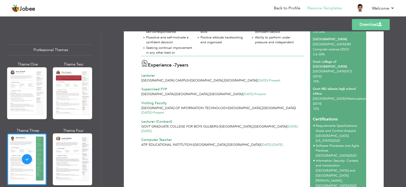
scroll to position [113, 0]
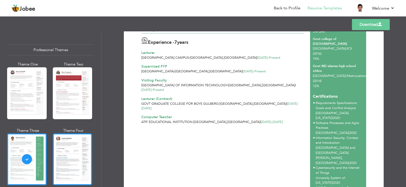
click at [80, 150] on div at bounding box center [73, 160] width 40 height 52
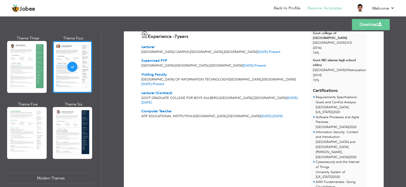
scroll to position [94, 0]
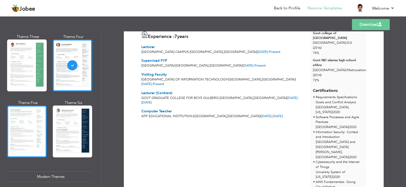
click at [25, 125] on div at bounding box center [27, 132] width 40 height 52
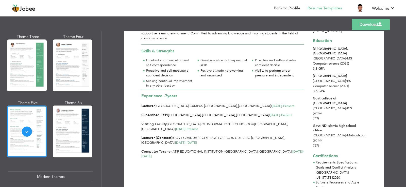
scroll to position [74, 0]
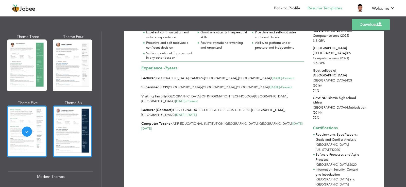
click at [68, 143] on div at bounding box center [73, 132] width 40 height 52
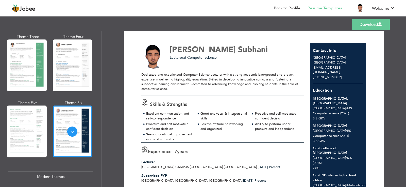
scroll to position [0, 0]
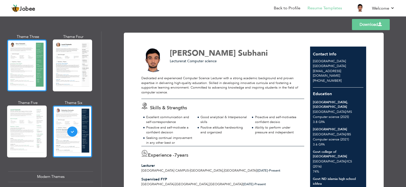
click at [30, 65] on div at bounding box center [27, 66] width 40 height 52
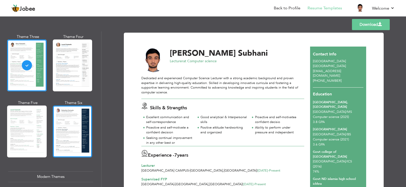
click at [76, 131] on div at bounding box center [73, 132] width 40 height 52
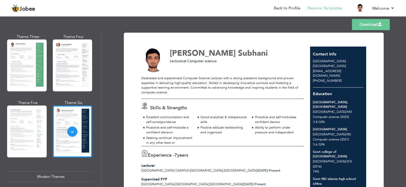
click at [141, 65] on div at bounding box center [153, 60] width 31 height 25
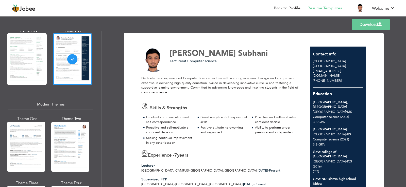
scroll to position [165, 0]
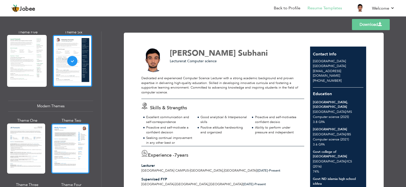
click at [69, 142] on div at bounding box center [70, 149] width 38 height 50
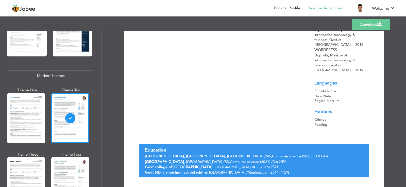
scroll to position [207, 0]
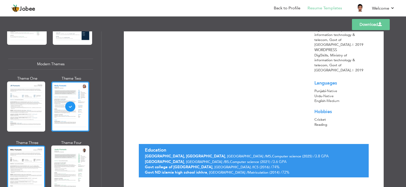
click at [28, 157] on div at bounding box center [26, 171] width 38 height 50
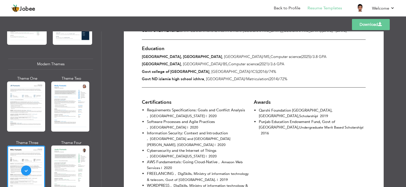
scroll to position [233, 0]
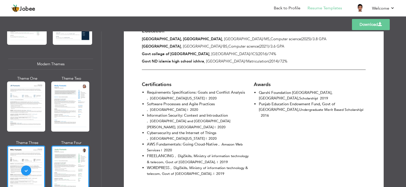
click at [78, 169] on div at bounding box center [70, 171] width 38 height 50
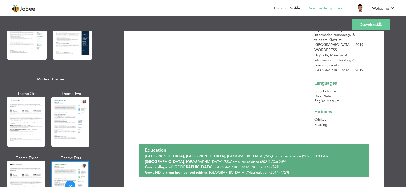
scroll to position [178, 0]
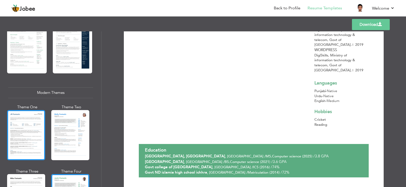
click at [38, 118] on div at bounding box center [26, 135] width 38 height 50
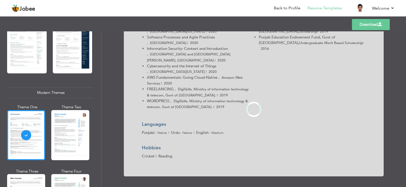
scroll to position [0, 0]
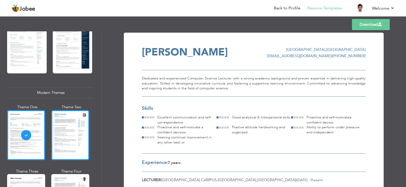
click at [65, 134] on div at bounding box center [70, 135] width 38 height 50
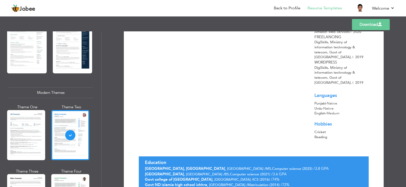
scroll to position [352, 0]
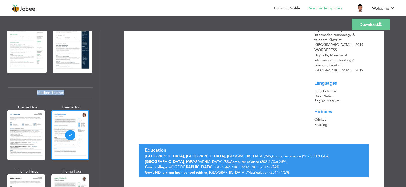
drag, startPoint x: 99, startPoint y: 77, endPoint x: 101, endPoint y: 91, distance: 14.6
click at [101, 91] on div "Professional Themes Theme One Theme Two Theme Three Theme Six" at bounding box center [50, 109] width 101 height 156
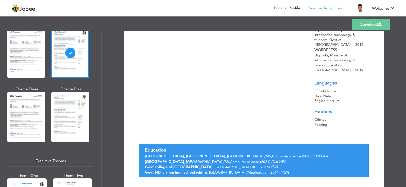
scroll to position [263, 0]
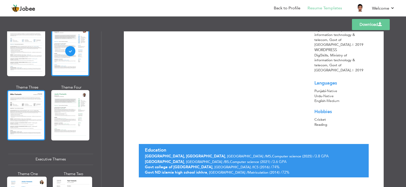
click at [26, 100] on div at bounding box center [26, 115] width 38 height 50
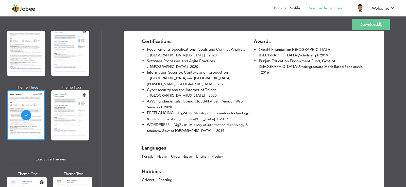
scroll to position [285, 0]
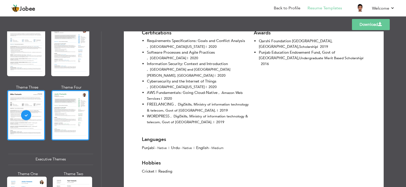
click at [84, 119] on div at bounding box center [70, 115] width 38 height 50
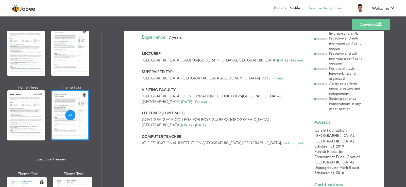
scroll to position [0, 0]
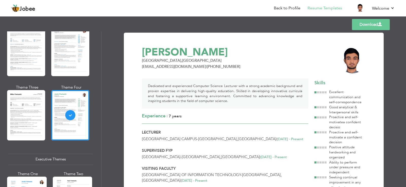
click at [238, 88] on div "Dedicated and experienced Computer Science Lecturer with a strong academic back…" at bounding box center [225, 94] width 166 height 30
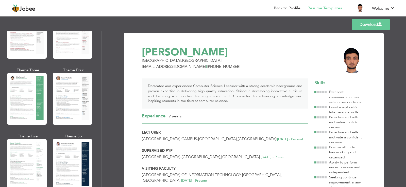
scroll to position [59, 0]
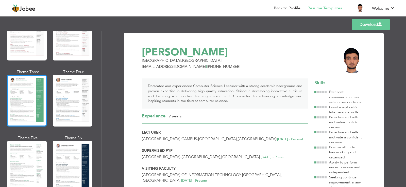
click at [35, 84] on div at bounding box center [27, 101] width 40 height 52
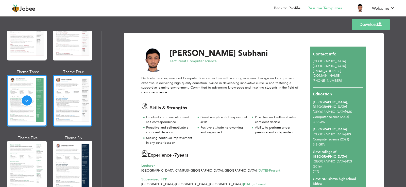
click at [87, 90] on div at bounding box center [73, 101] width 40 height 52
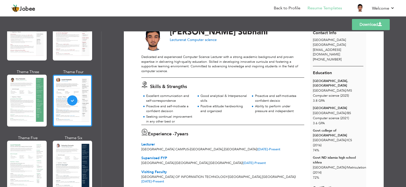
scroll to position [0, 0]
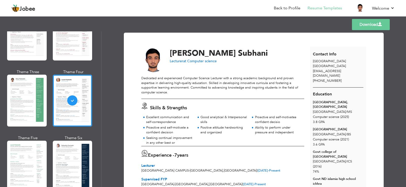
click at [361, 26] on link "Download" at bounding box center [371, 24] width 38 height 11
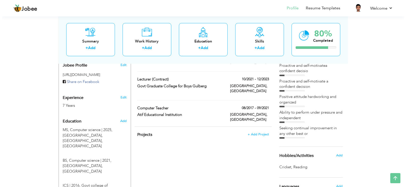
scroll to position [164, 0]
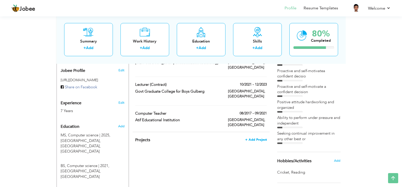
click at [262, 138] on span "+ Add Project" at bounding box center [256, 140] width 22 height 4
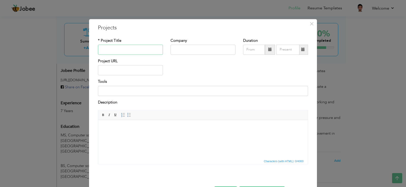
click at [147, 52] on input "text" at bounding box center [130, 50] width 65 height 10
type input "Optimizing IoT Ecosystem"
click at [180, 51] on input "text" at bounding box center [202, 50] width 65 height 10
type input "UET"
click at [265, 47] on span at bounding box center [270, 50] width 10 height 10
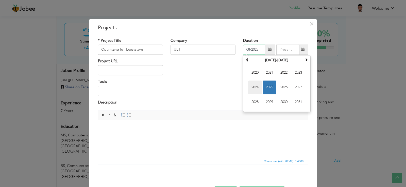
click at [255, 84] on span "2024" at bounding box center [255, 88] width 14 height 14
click at [265, 73] on span "Feb" at bounding box center [270, 73] width 14 height 14
type input "02/2024"
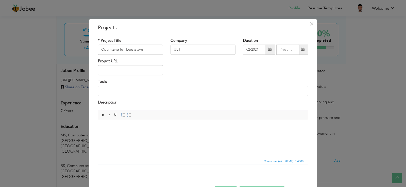
click at [301, 48] on span at bounding box center [303, 50] width 4 height 4
type input "08/2025"
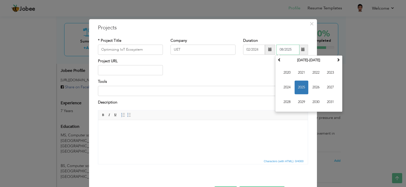
click at [301, 86] on span "2025" at bounding box center [301, 88] width 14 height 14
click at [326, 87] on span "Aug" at bounding box center [330, 88] width 14 height 14
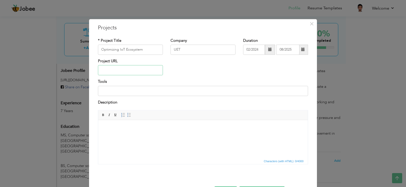
click at [130, 68] on input "text" at bounding box center [130, 70] width 65 height 10
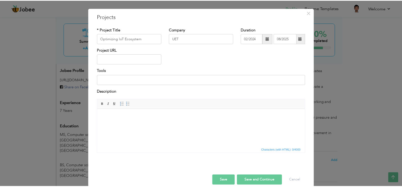
scroll to position [19, 0]
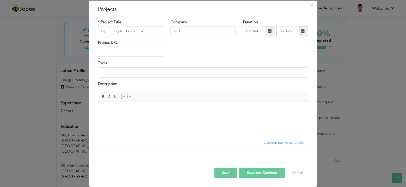
click at [226, 174] on button "Save" at bounding box center [225, 173] width 23 height 10
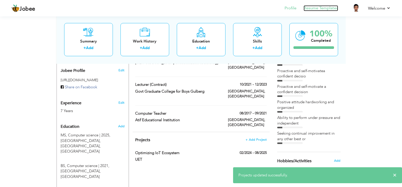
click at [327, 6] on link "Resume Templates" at bounding box center [321, 8] width 34 height 6
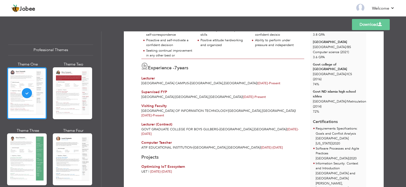
scroll to position [99, 0]
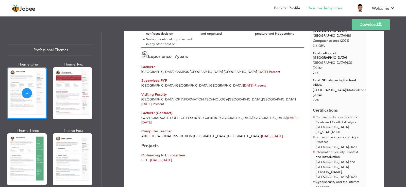
click at [172, 158] on span "[DATE] - [DATE]" at bounding box center [161, 160] width 22 height 5
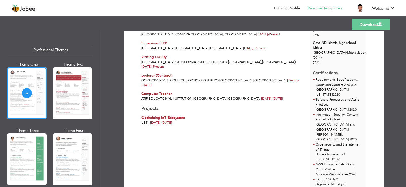
scroll to position [13, 0]
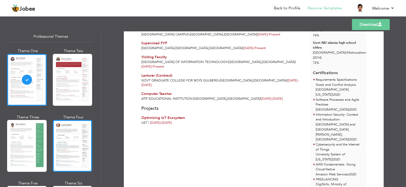
click at [71, 130] on div at bounding box center [73, 146] width 40 height 52
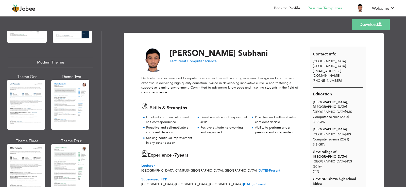
scroll to position [210, 0]
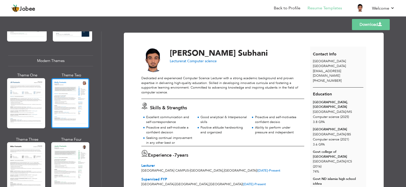
click at [78, 91] on div at bounding box center [70, 103] width 38 height 50
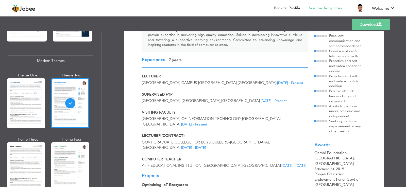
scroll to position [54, 0]
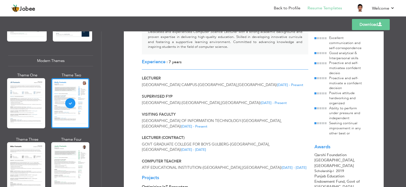
drag, startPoint x: 405, startPoint y: 159, endPoint x: 399, endPoint y: 62, distance: 97.8
click at [399, 62] on div "Download [PERSON_NAME] [GEOGRAPHIC_DATA] , [GEOGRAPHIC_DATA] [EMAIL_ADDRESS][DO…" at bounding box center [253, 109] width 304 height 156
click at [60, 164] on div at bounding box center [70, 168] width 38 height 50
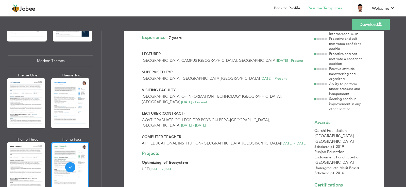
scroll to position [0, 0]
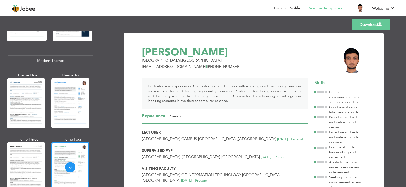
click at [360, 26] on link "Download" at bounding box center [371, 24] width 38 height 11
click at [265, 91] on div "Dedicated and experienced Computer Science Lecturer with a strong academic back…" at bounding box center [225, 94] width 166 height 30
click at [290, 11] on link "Back to Profile" at bounding box center [287, 8] width 27 height 6
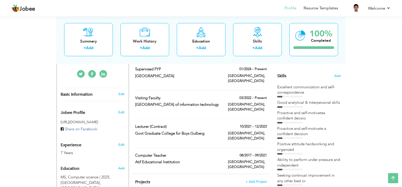
scroll to position [93, 0]
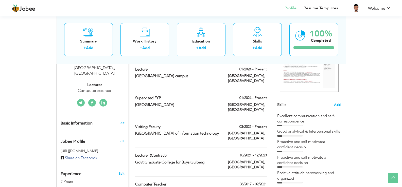
click at [337, 105] on span "Add" at bounding box center [337, 105] width 7 height 5
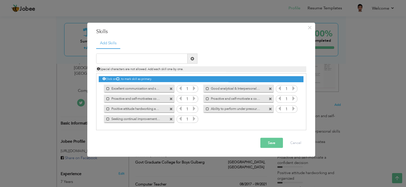
click at [194, 90] on icon at bounding box center [194, 88] width 5 height 5
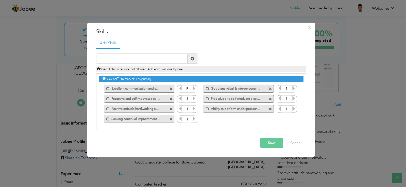
click at [194, 90] on icon at bounding box center [194, 88] width 5 height 5
click at [194, 98] on icon at bounding box center [194, 98] width 5 height 5
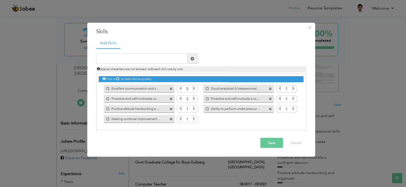
click at [194, 98] on icon at bounding box center [194, 98] width 5 height 5
click at [194, 110] on icon at bounding box center [194, 109] width 5 height 5
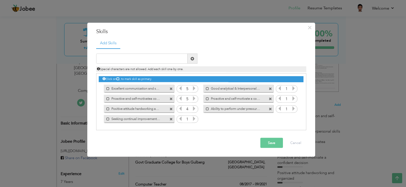
click at [194, 110] on icon at bounding box center [194, 109] width 5 height 5
click at [194, 118] on icon at bounding box center [194, 119] width 5 height 5
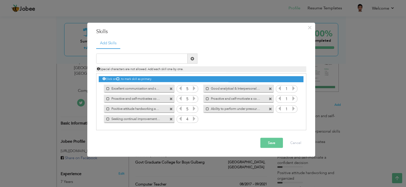
click at [194, 118] on icon at bounding box center [194, 119] width 5 height 5
click at [294, 90] on icon at bounding box center [293, 88] width 5 height 5
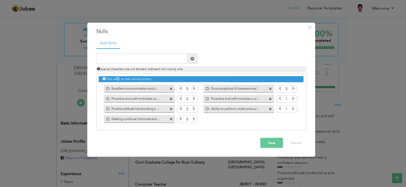
click at [294, 100] on icon at bounding box center [293, 98] width 5 height 5
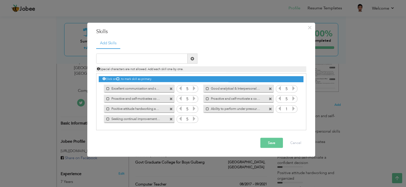
click at [294, 110] on icon at bounding box center [293, 109] width 5 height 5
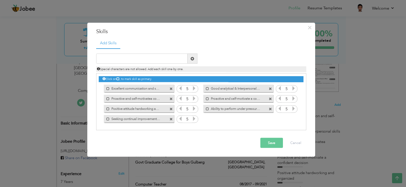
click at [271, 144] on button "Save" at bounding box center [271, 143] width 23 height 10
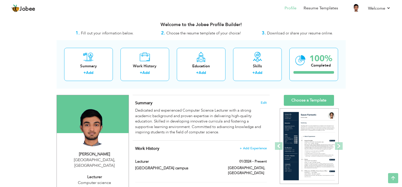
scroll to position [0, 0]
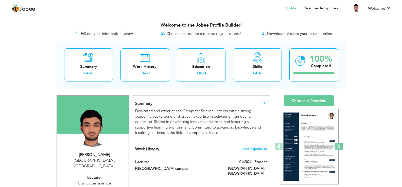
click at [336, 146] on span at bounding box center [339, 147] width 8 height 8
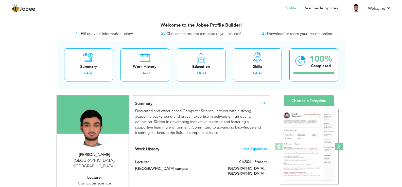
click at [336, 146] on span at bounding box center [339, 147] width 8 height 8
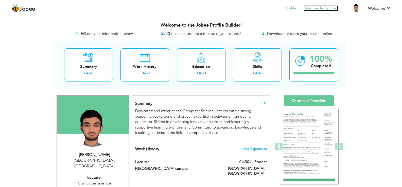
click at [321, 6] on link "Resume Templates" at bounding box center [321, 8] width 34 height 6
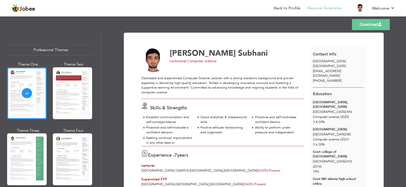
scroll to position [136, 0]
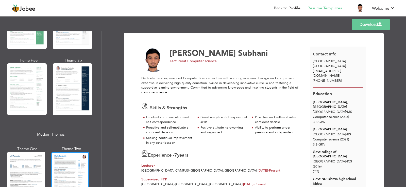
click at [72, 162] on div at bounding box center [70, 177] width 38 height 50
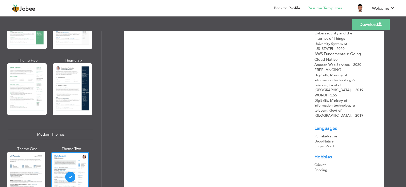
scroll to position [352, 0]
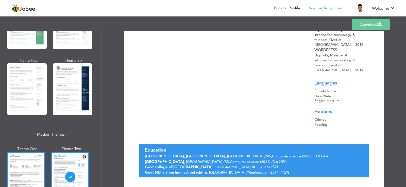
click at [38, 164] on div at bounding box center [26, 177] width 38 height 50
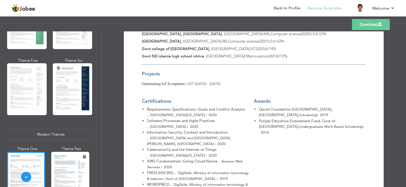
scroll to position [241, 0]
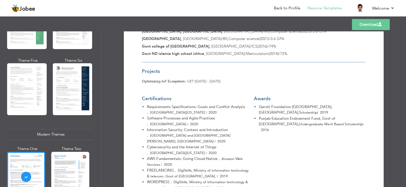
drag, startPoint x: 404, startPoint y: 145, endPoint x: 406, endPoint y: 178, distance: 33.5
click at [406, 178] on div "Download [PERSON_NAME] [GEOGRAPHIC_DATA] , [GEOGRAPHIC_DATA] [EMAIL_ADDRESS][DO…" at bounding box center [253, 109] width 304 height 156
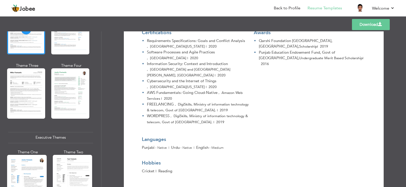
scroll to position [288, 0]
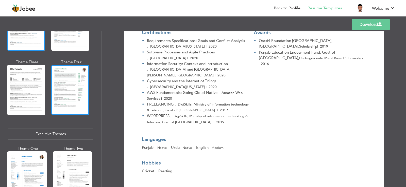
click at [76, 86] on div at bounding box center [70, 90] width 38 height 50
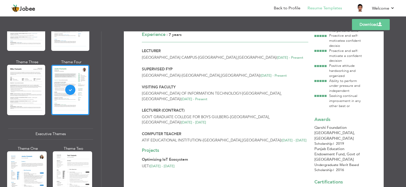
scroll to position [90, 0]
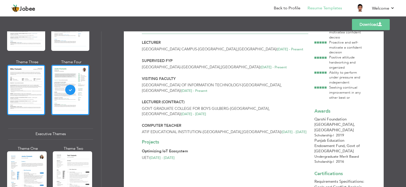
click at [10, 89] on div at bounding box center [26, 90] width 38 height 50
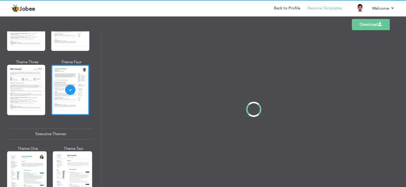
scroll to position [0, 0]
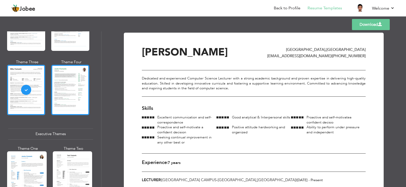
click at [80, 96] on div at bounding box center [70, 90] width 38 height 50
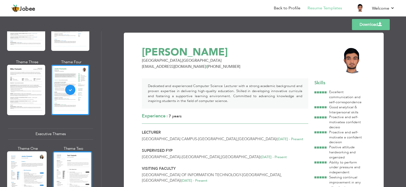
click at [81, 165] on div at bounding box center [73, 178] width 40 height 52
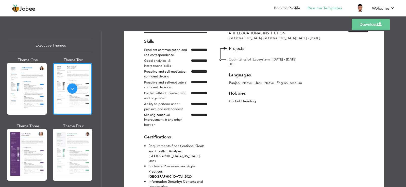
scroll to position [383, 0]
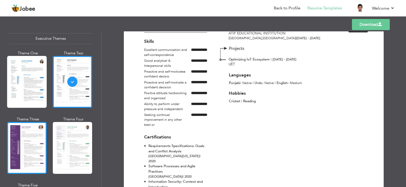
click at [33, 122] on div at bounding box center [27, 148] width 40 height 52
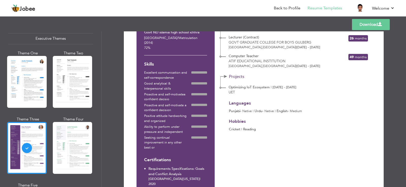
scroll to position [149, 0]
drag, startPoint x: 404, startPoint y: 118, endPoint x: 405, endPoint y: 141, distance: 23.1
click at [405, 141] on div "Download Contact Info [GEOGRAPHIC_DATA] [EMAIL_ADDRESS][DOMAIN_NAME] [PHONE_NUM…" at bounding box center [253, 109] width 304 height 156
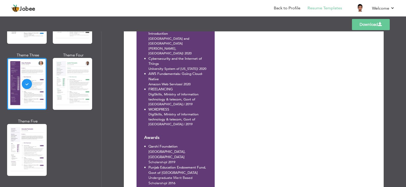
scroll to position [493, 0]
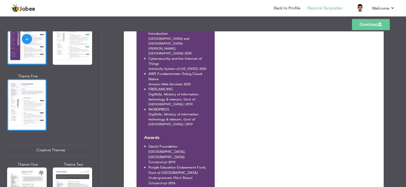
click at [22, 102] on div at bounding box center [27, 105] width 40 height 52
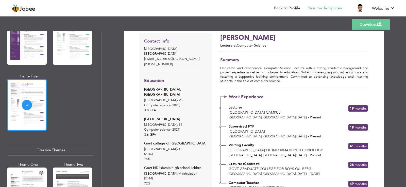
scroll to position [0, 0]
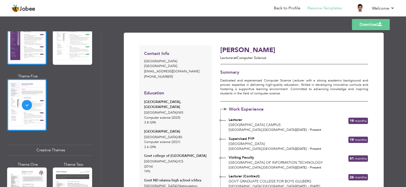
click at [24, 47] on div at bounding box center [27, 39] width 40 height 52
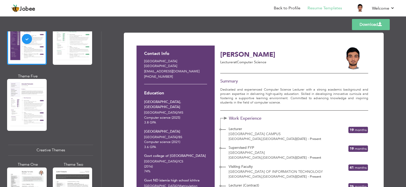
click at [360, 25] on link "Download" at bounding box center [371, 24] width 38 height 11
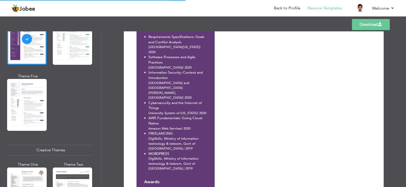
scroll to position [325, 0]
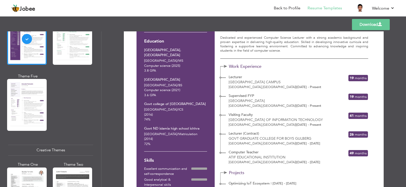
scroll to position [0, 0]
